Goal: Information Seeking & Learning: Learn about a topic

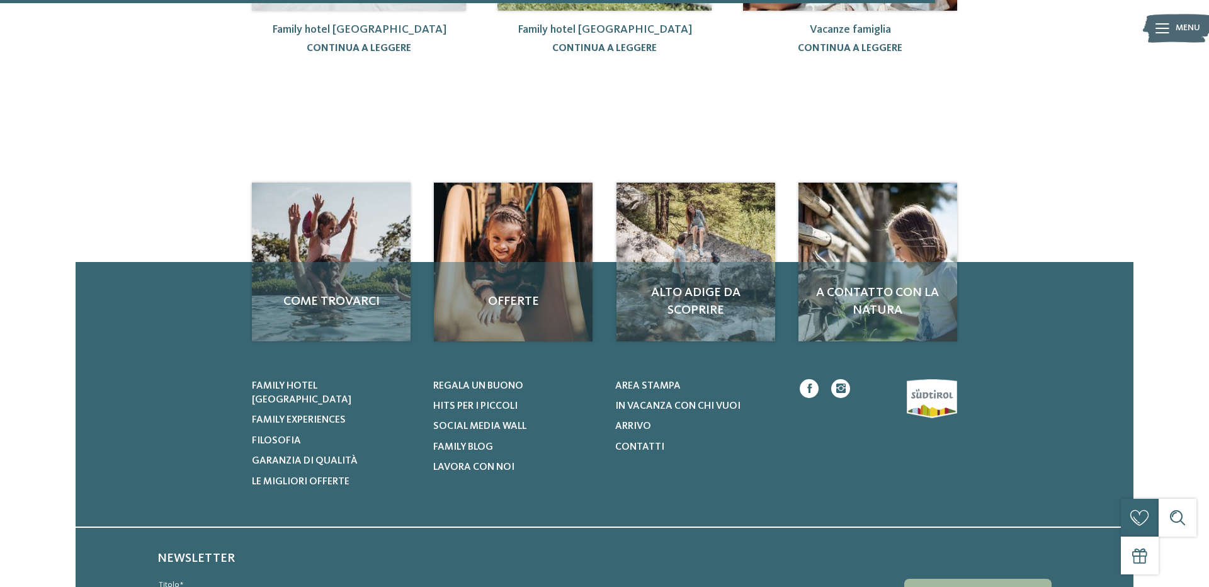
scroll to position [411, 0]
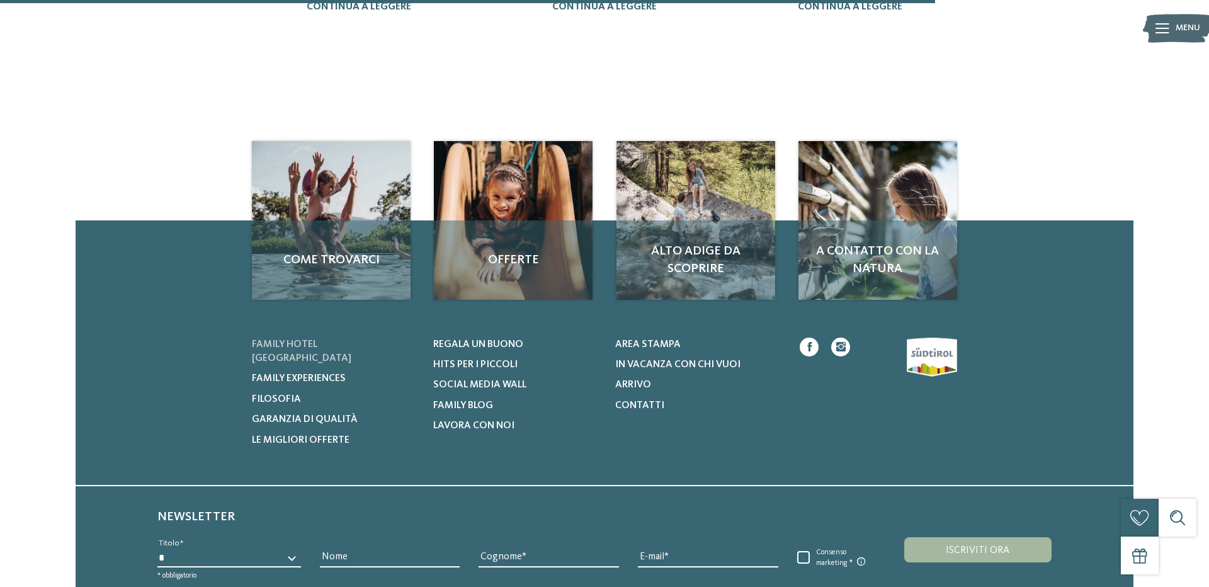
click at [301, 339] on span "Family hotel [GEOGRAPHIC_DATA]" at bounding box center [302, 351] width 100 height 24
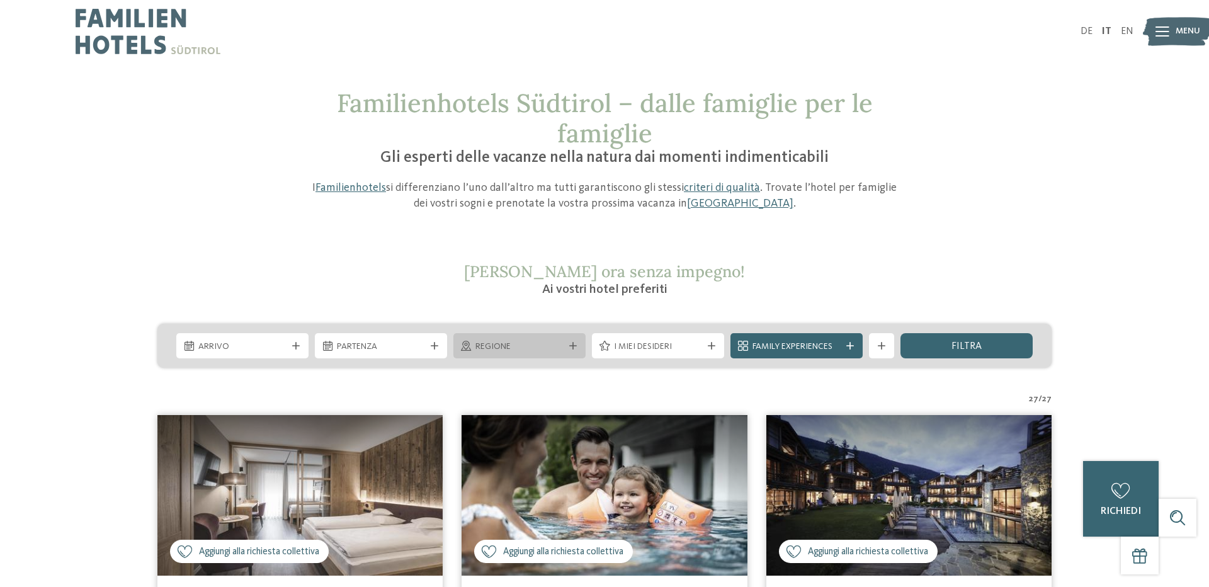
click at [572, 345] on icon at bounding box center [573, 346] width 8 height 8
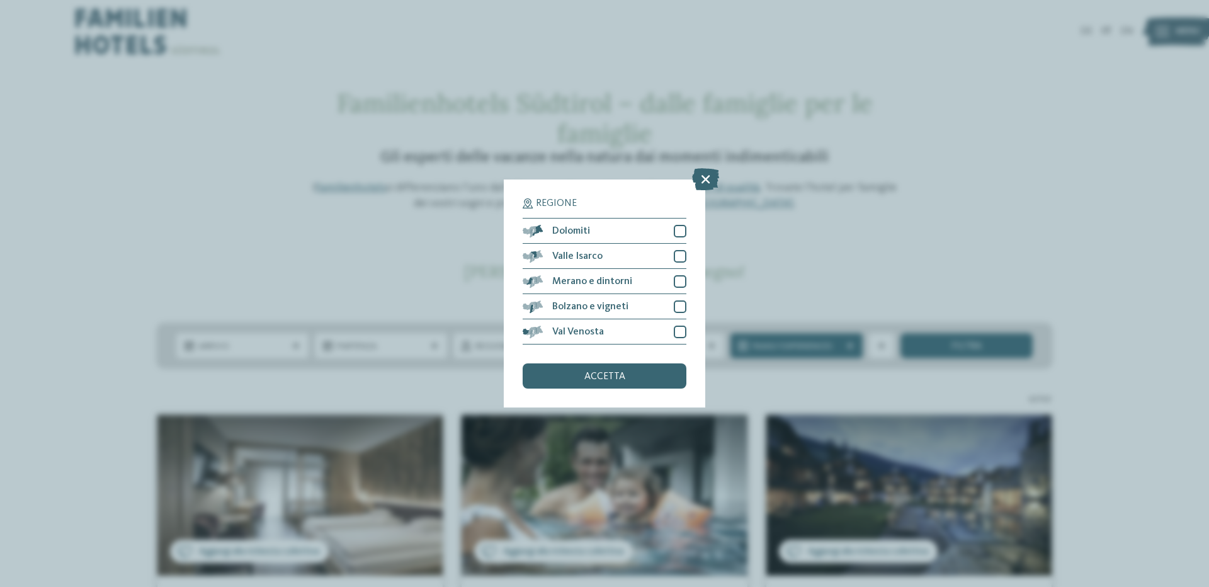
click at [920, 190] on div "Regione Dolomiti" at bounding box center [604, 293] width 1209 height 587
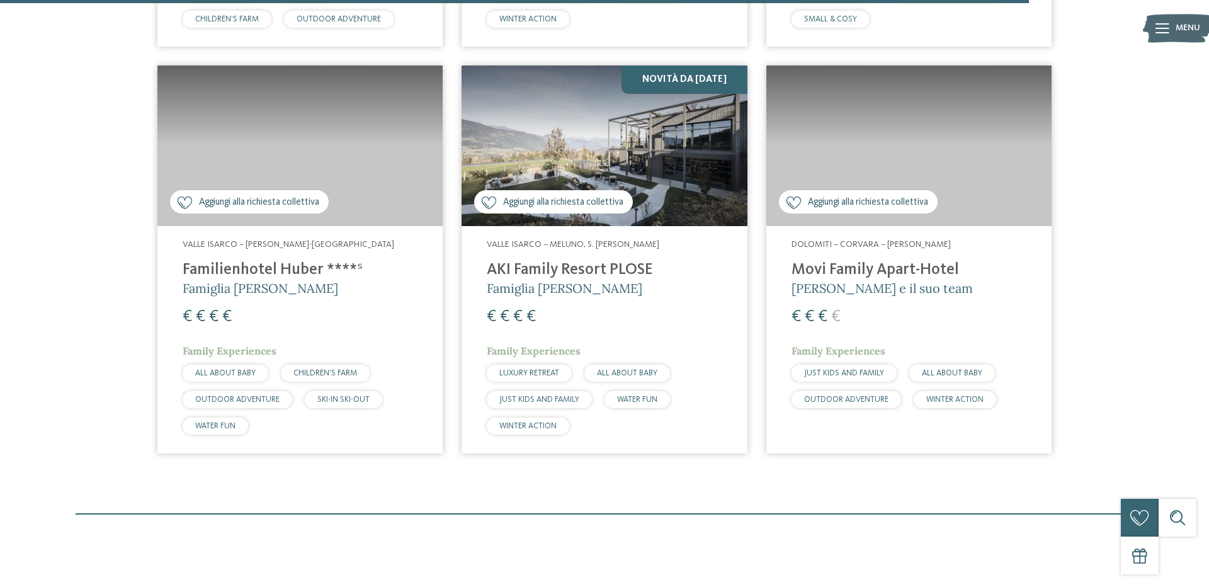
scroll to position [3662, 0]
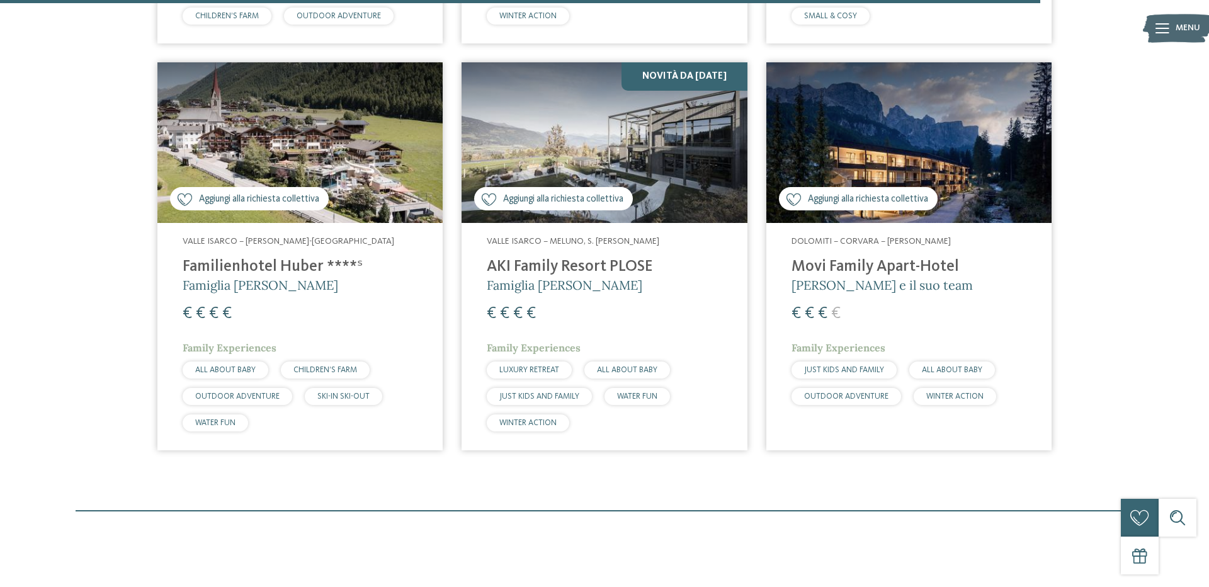
click at [559, 280] on span "Famiglia [PERSON_NAME]" at bounding box center [565, 285] width 156 height 16
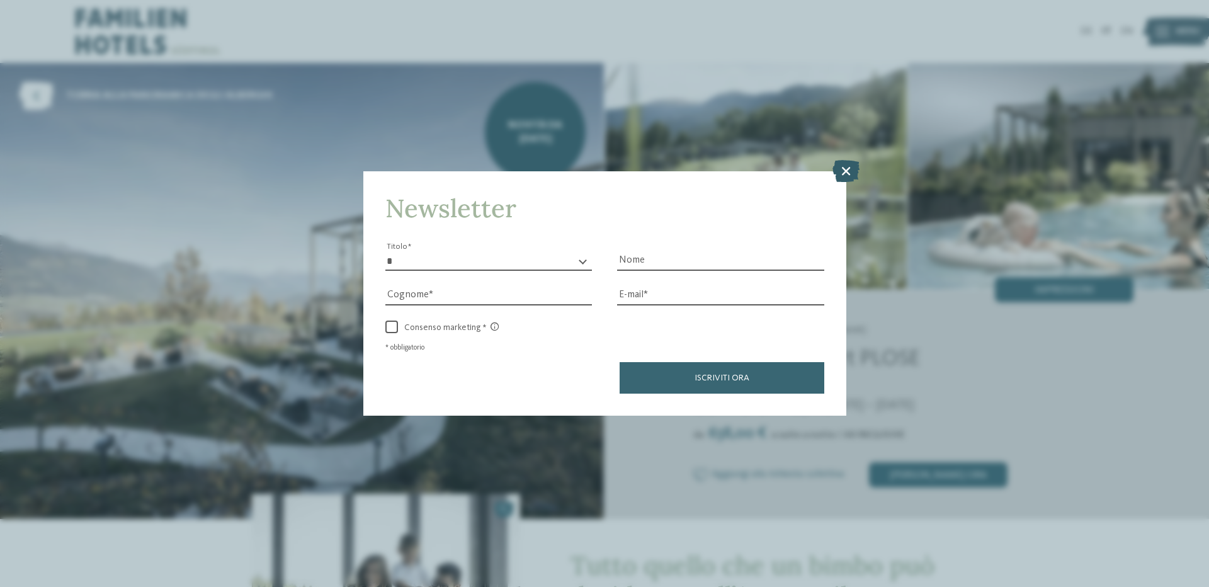
click at [845, 169] on icon at bounding box center [846, 170] width 27 height 22
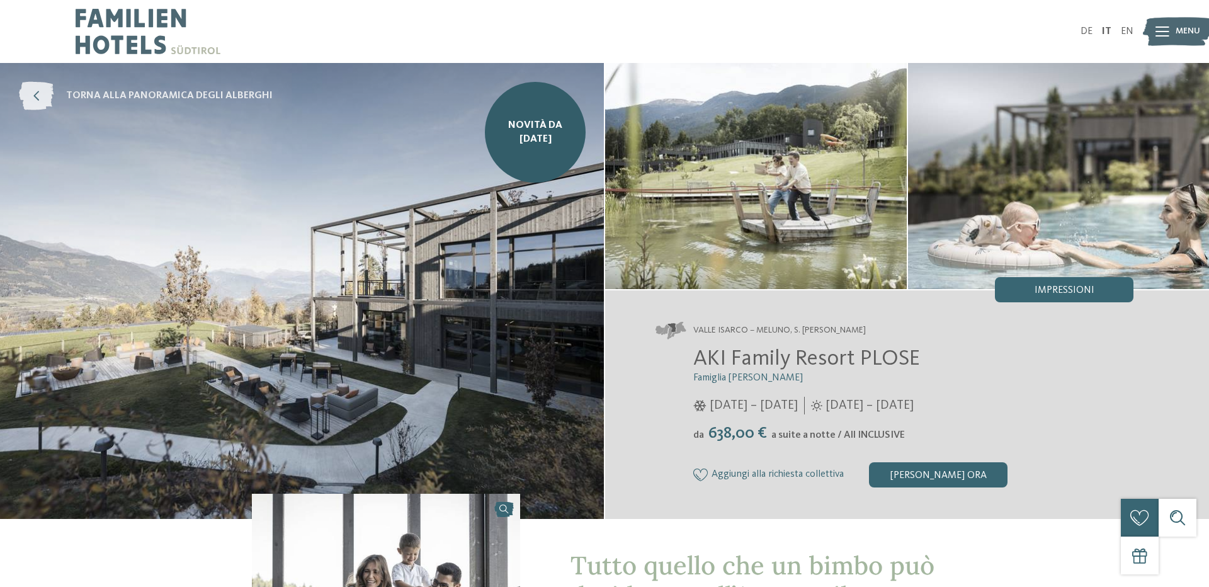
click at [40, 94] on icon at bounding box center [36, 96] width 35 height 28
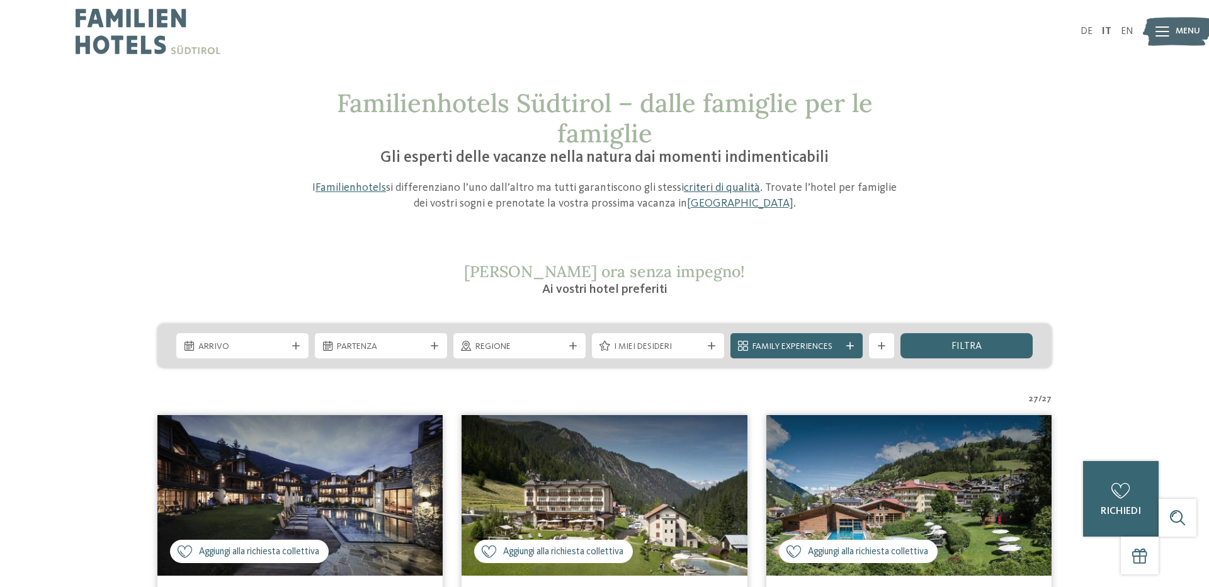
click at [721, 189] on link "criteri di qualità" at bounding box center [722, 187] width 76 height 11
click at [1166, 26] on icon at bounding box center [1163, 31] width 14 height 10
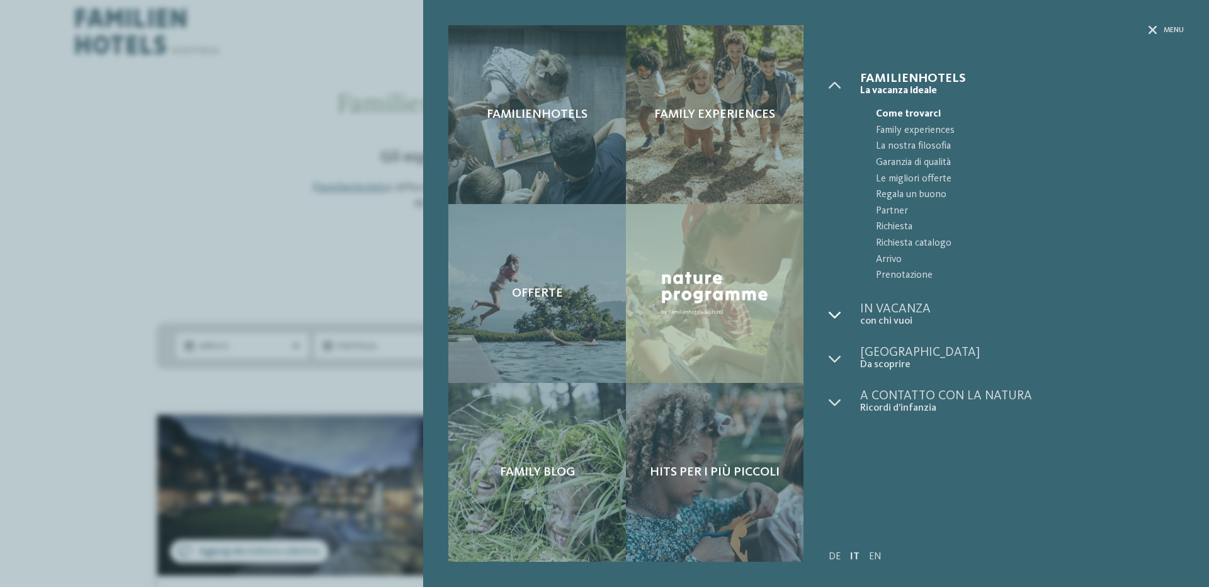
click at [835, 314] on icon at bounding box center [835, 315] width 13 height 13
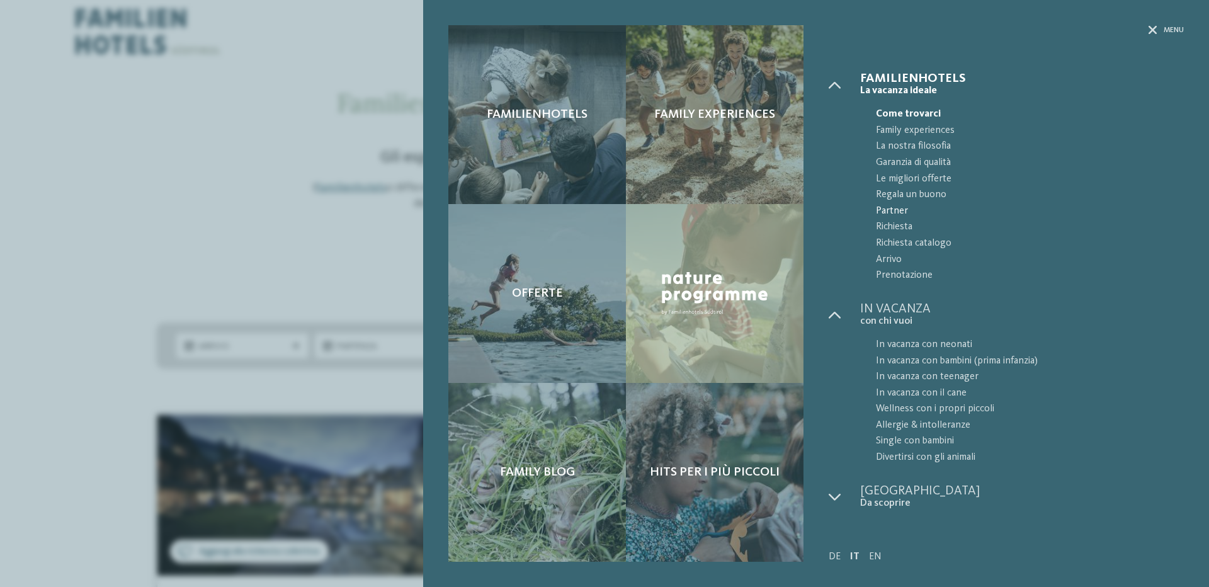
click at [899, 210] on span "Partner" at bounding box center [1030, 211] width 308 height 16
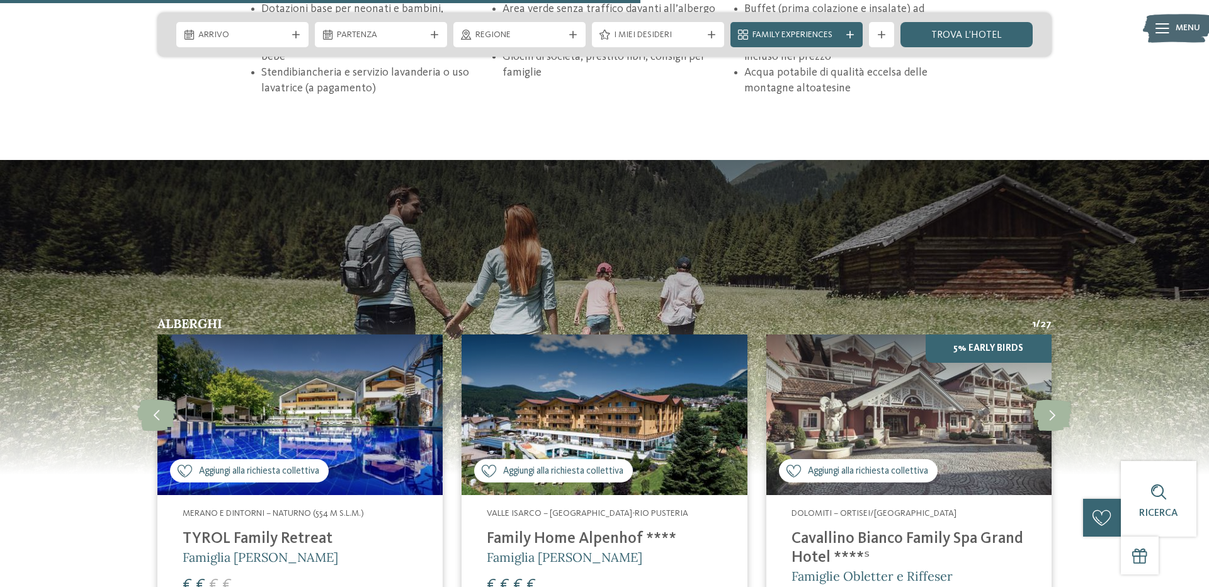
scroll to position [1054, 0]
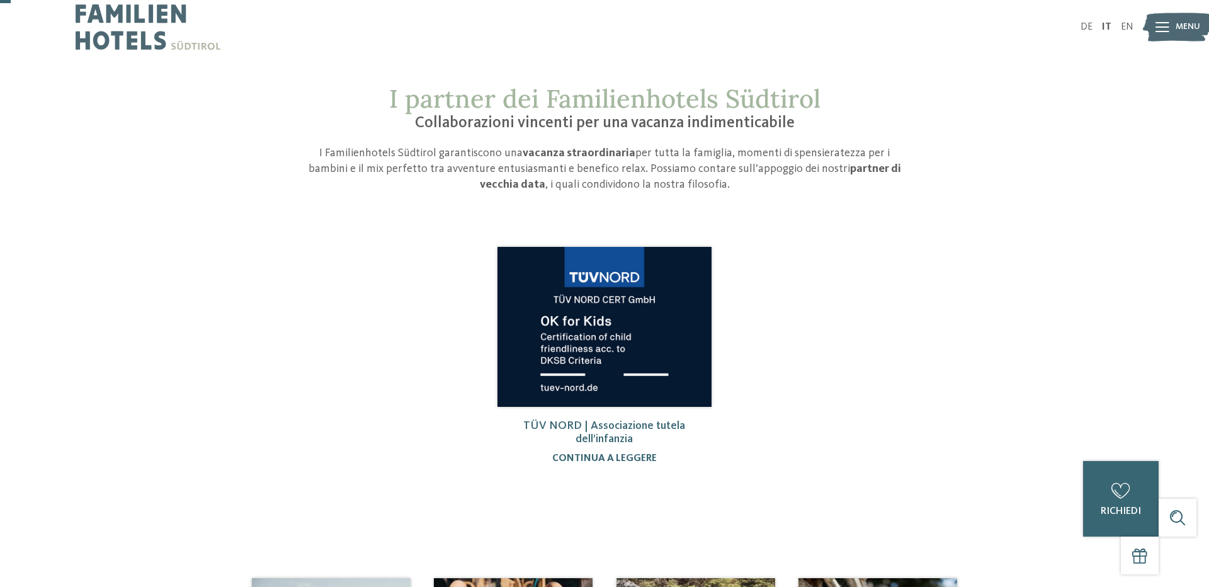
scroll to position [5, 0]
click at [626, 459] on link "continua a leggere" at bounding box center [604, 458] width 105 height 10
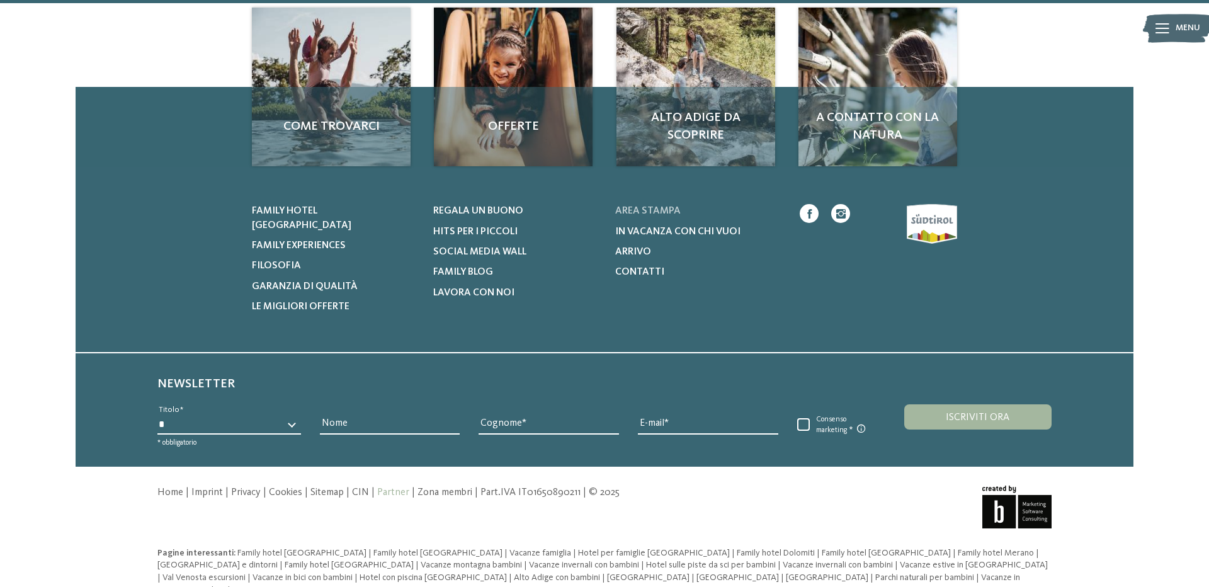
scroll to position [576, 0]
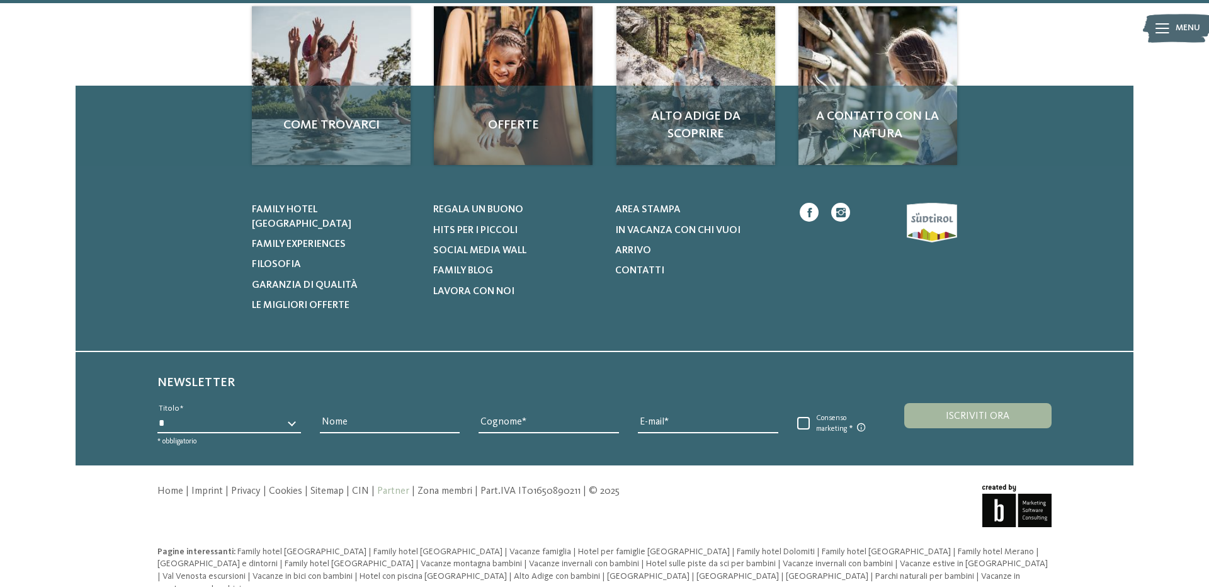
click at [937, 220] on div at bounding box center [869, 258] width 176 height 110
